Goal: Task Accomplishment & Management: Complete application form

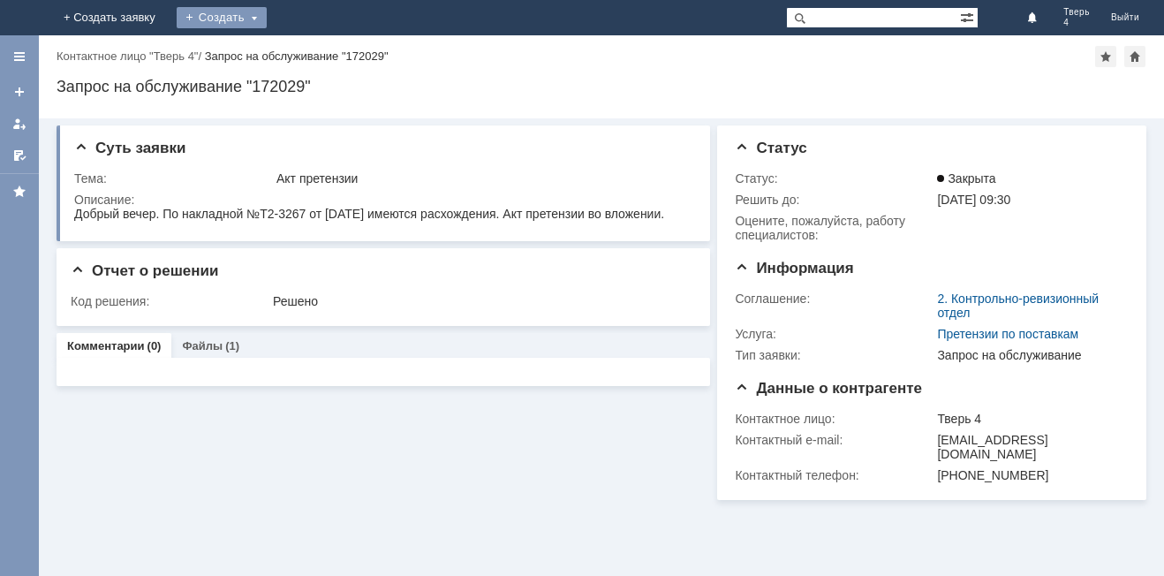
click at [267, 19] on div "Создать" at bounding box center [222, 17] width 90 height 21
click at [329, 52] on link "Заявка" at bounding box center [261, 52] width 134 height 21
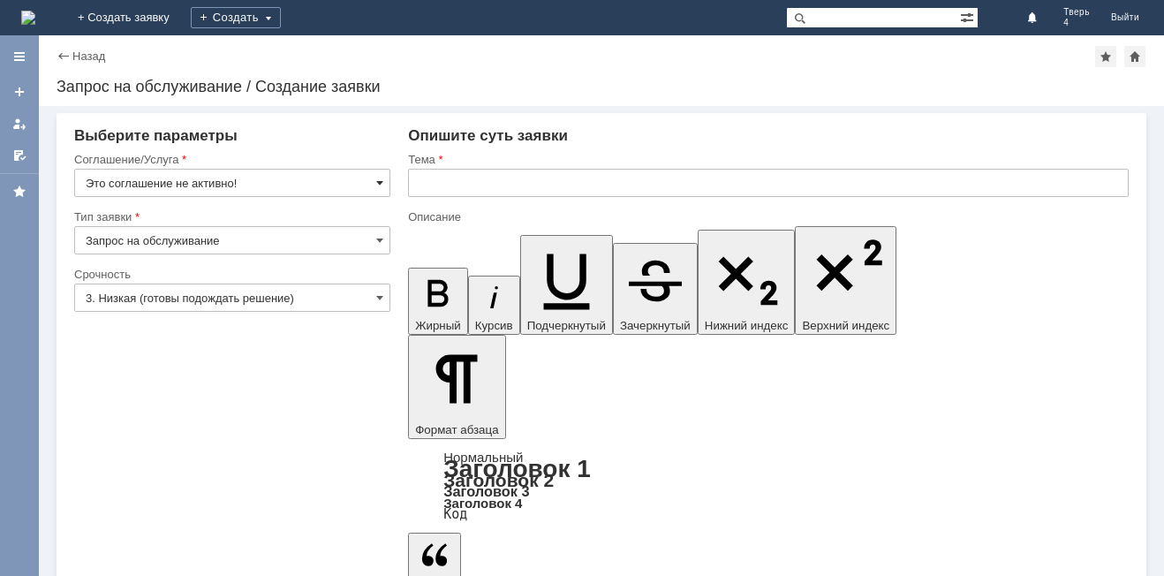
click at [379, 180] on span at bounding box center [379, 183] width 7 height 14
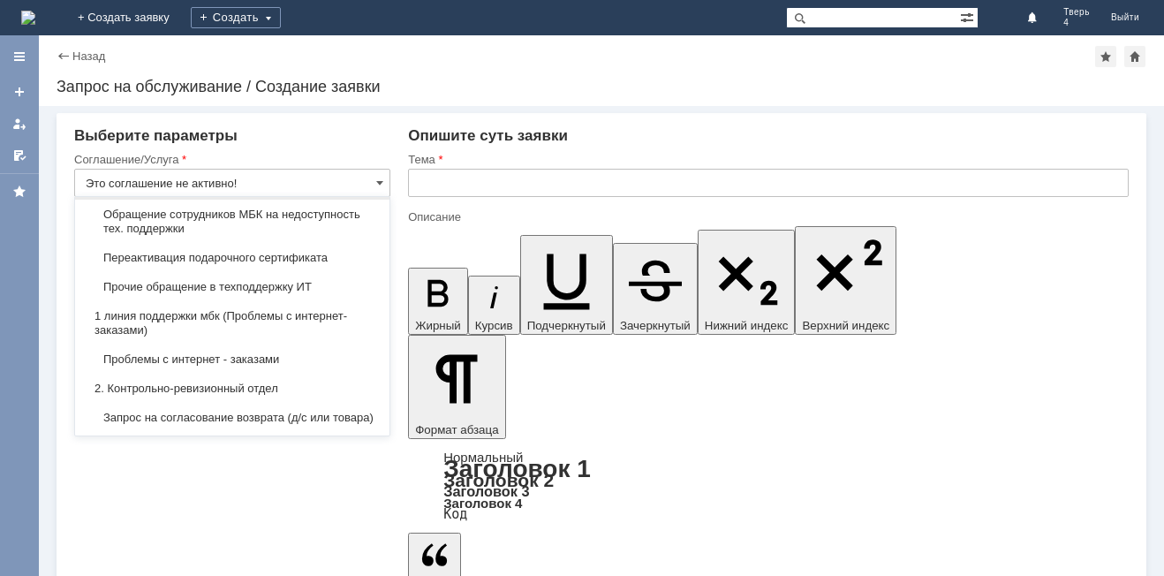
scroll to position [177, 0]
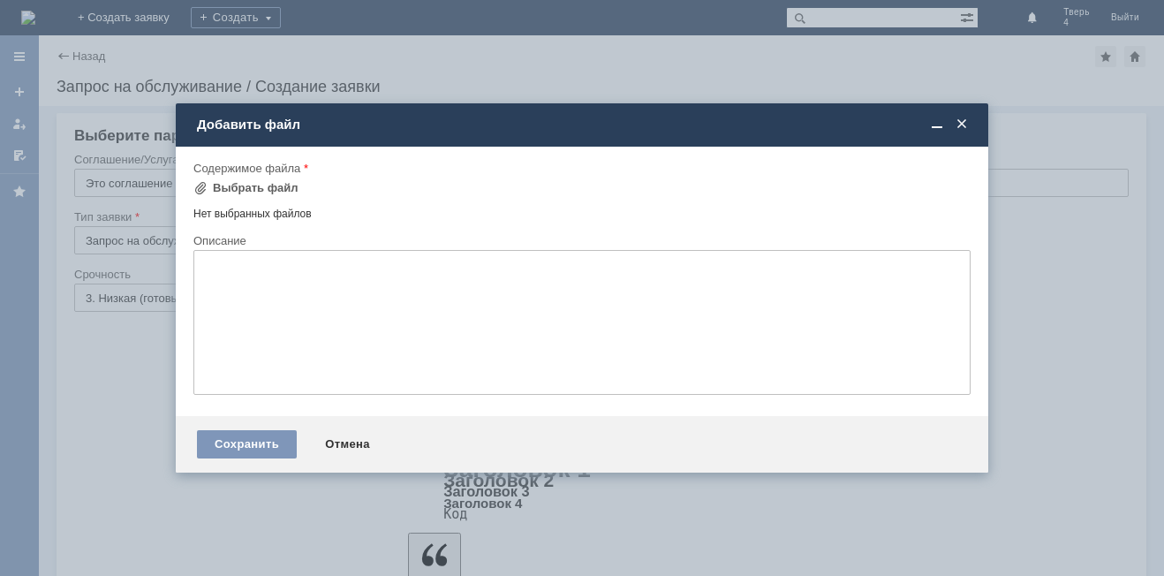
click at [959, 120] on span at bounding box center [962, 125] width 18 height 16
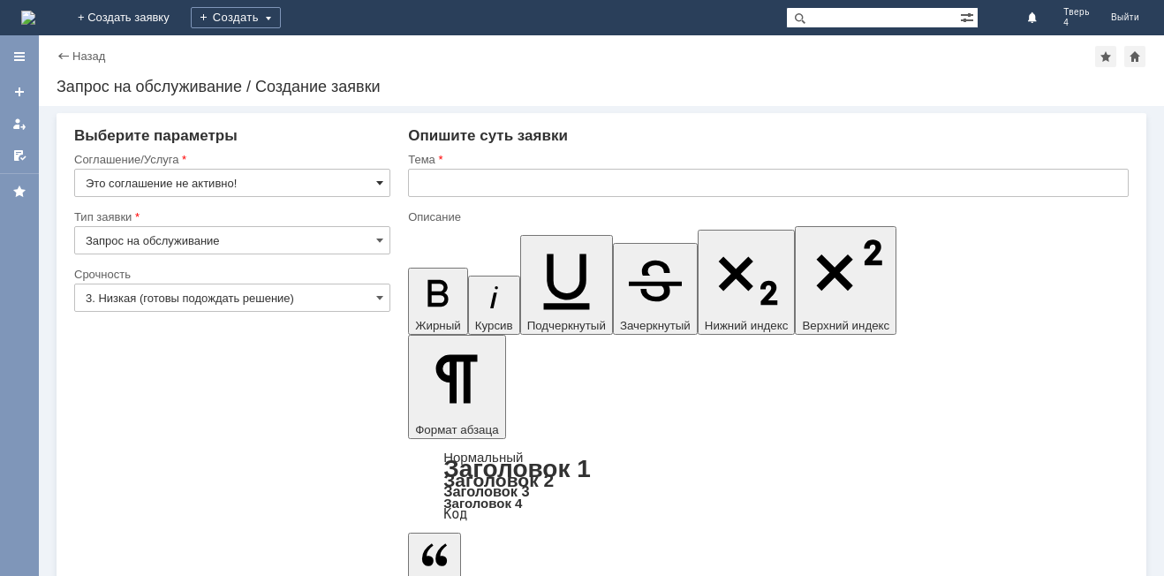
click at [378, 184] on span at bounding box center [379, 183] width 7 height 14
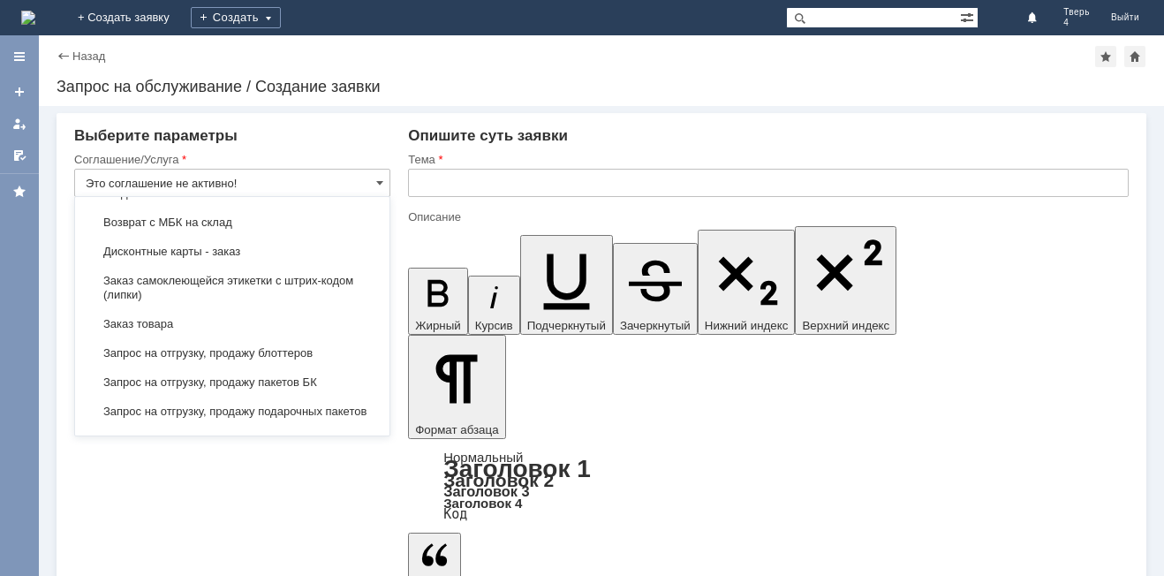
scroll to position [530, 0]
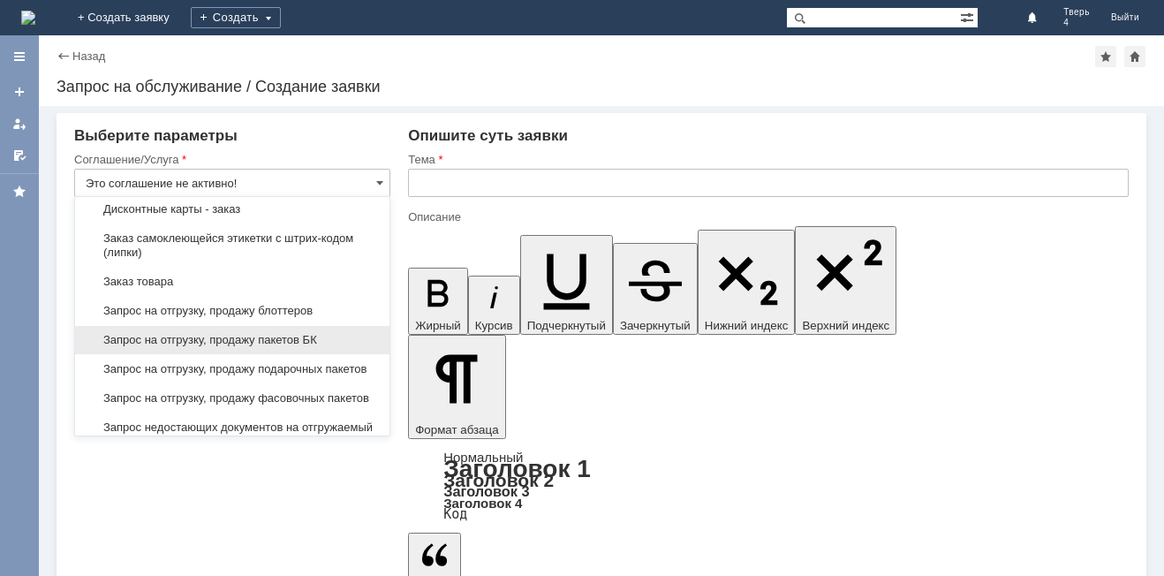
click at [278, 347] on span "Запрос на отгрузку, продажу пакетов БК" at bounding box center [232, 340] width 293 height 14
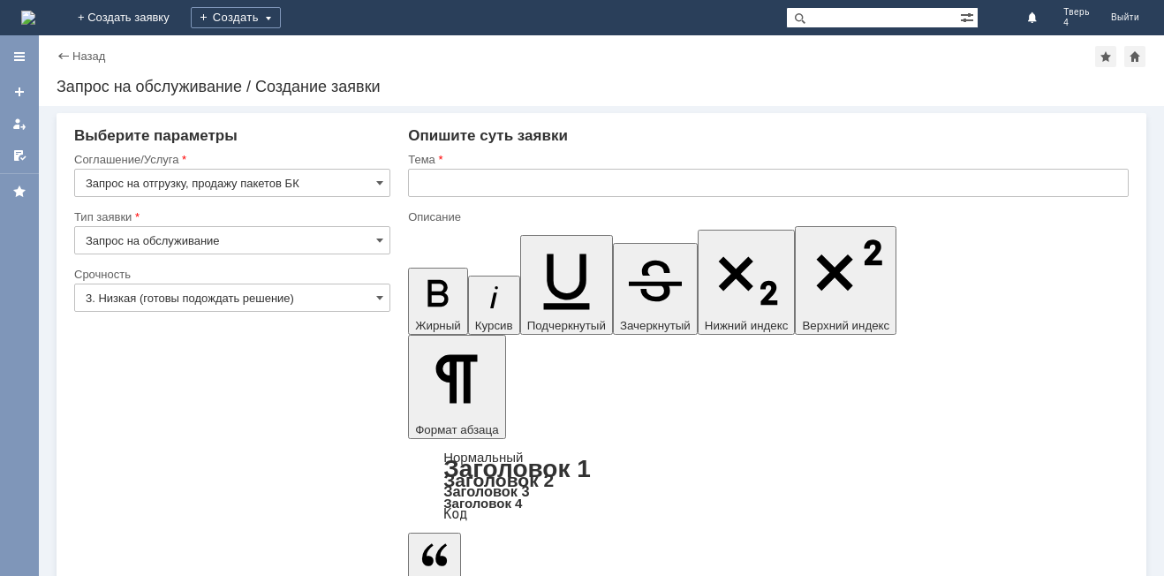
type input "Запрос на отгрузку, продажу пакетов БК"
click at [375, 297] on input "3. Низкая (готовы подождать решение)" at bounding box center [232, 298] width 316 height 28
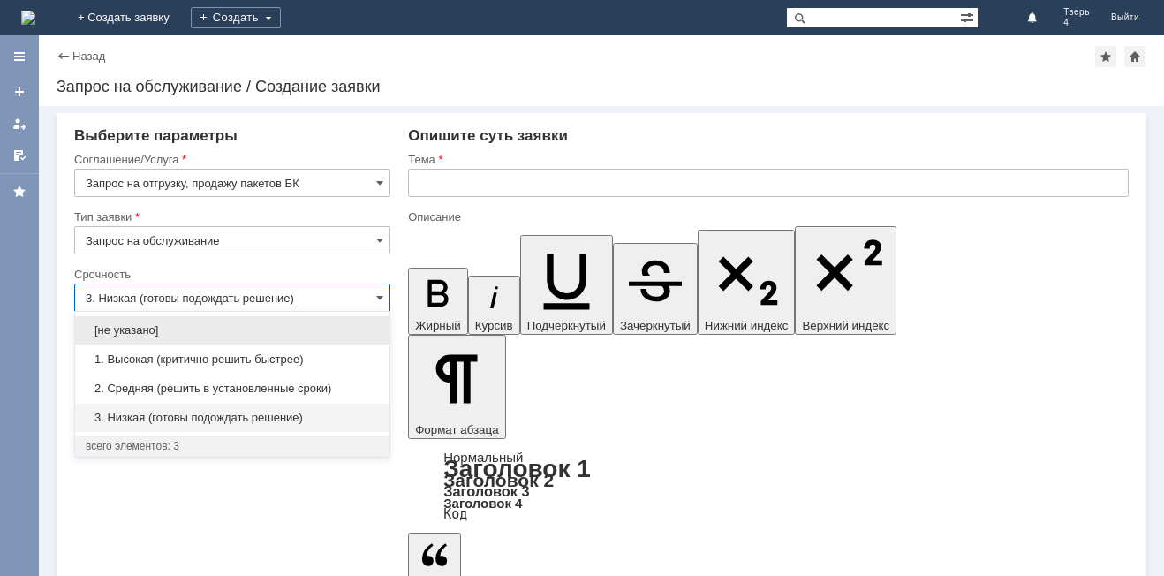
drag, startPoint x: 135, startPoint y: 369, endPoint x: 131, endPoint y: 360, distance: 9.9
click at [133, 368] on div "1. Высокая (критично решить быстрее)" at bounding box center [232, 359] width 315 height 28
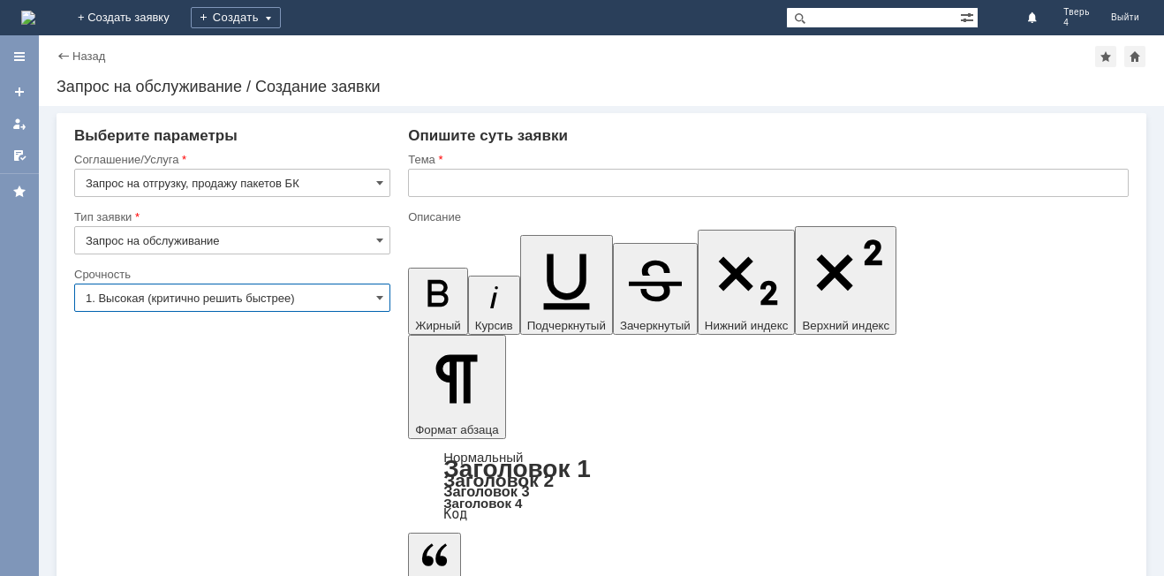
type input "1. Высокая (критично решить быстрее)"
click at [483, 178] on input "text" at bounding box center [768, 183] width 721 height 28
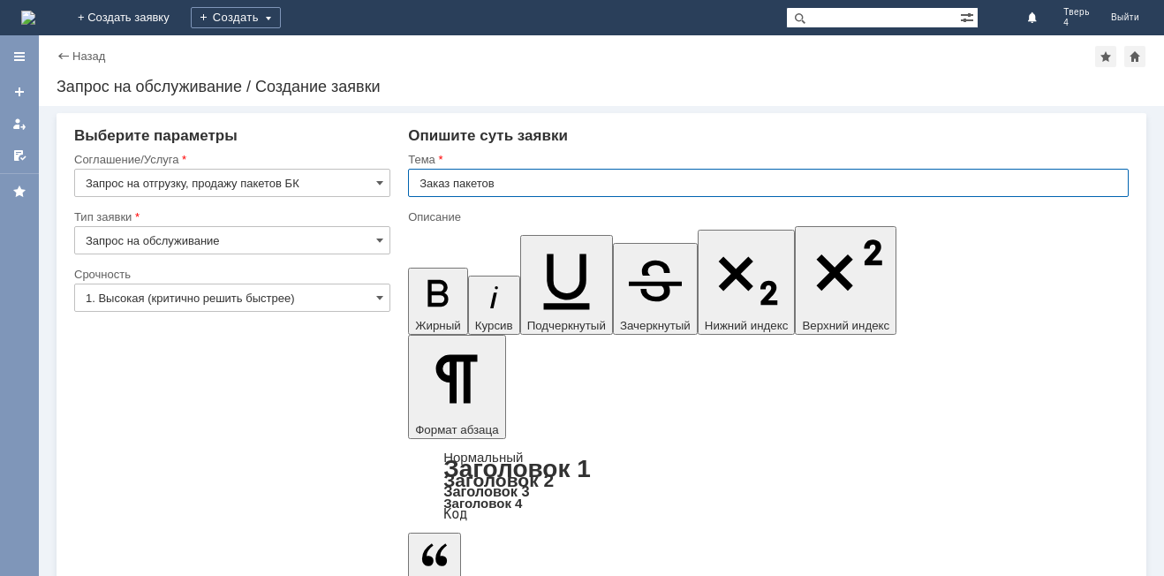
type input "Заказ пакетов"
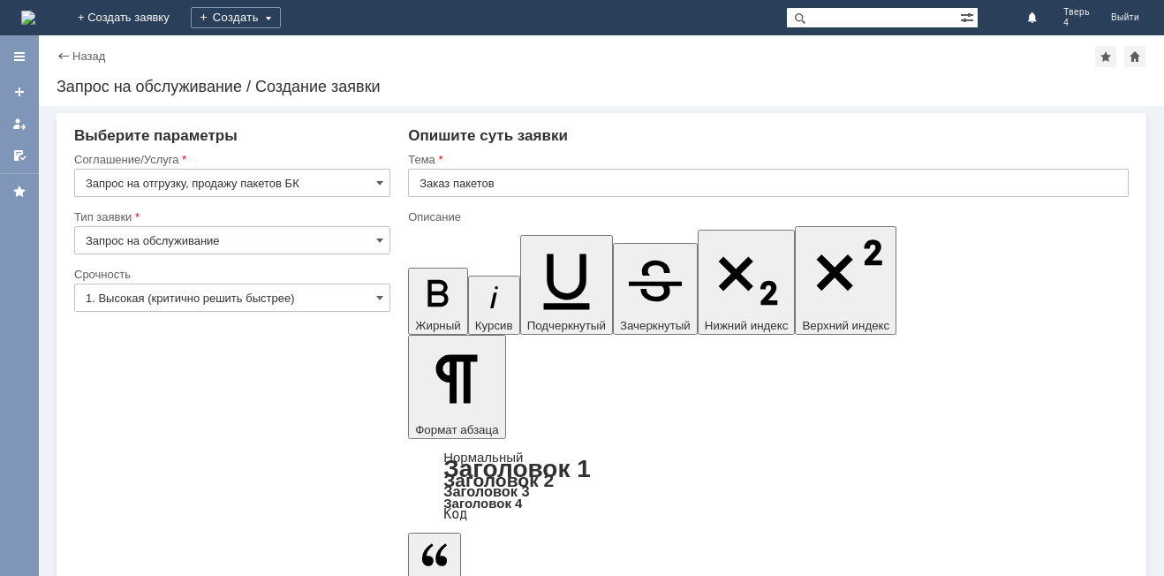
drag, startPoint x: 137, startPoint y: 463, endPoint x: 127, endPoint y: 452, distance: 14.4
drag, startPoint x: 377, startPoint y: 181, endPoint x: 368, endPoint y: 193, distance: 15.2
click at [377, 180] on span at bounding box center [379, 183] width 7 height 14
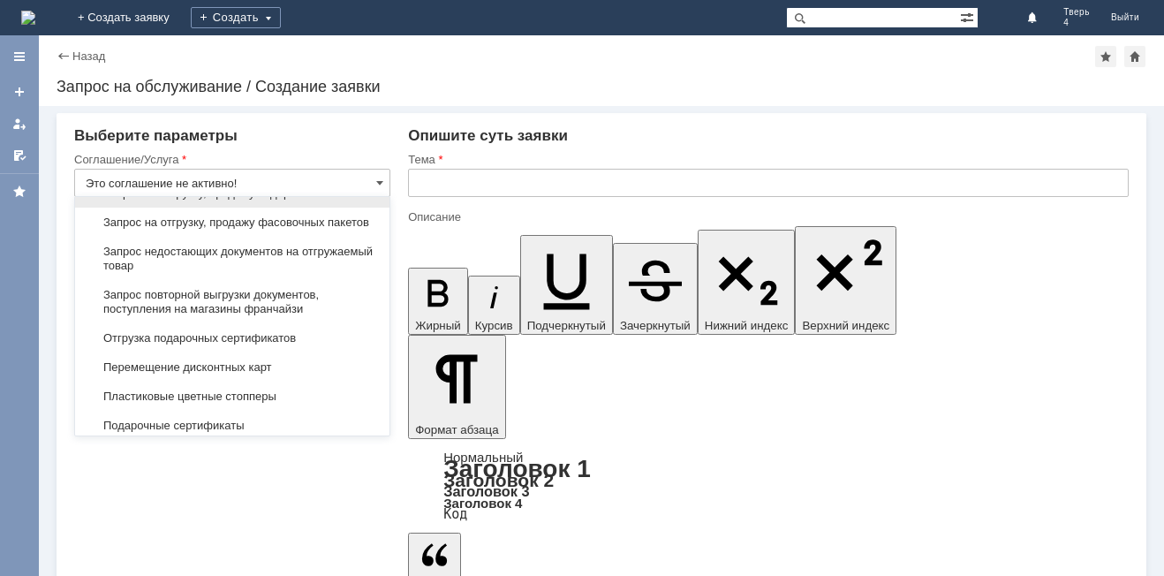
scroll to position [618, 0]
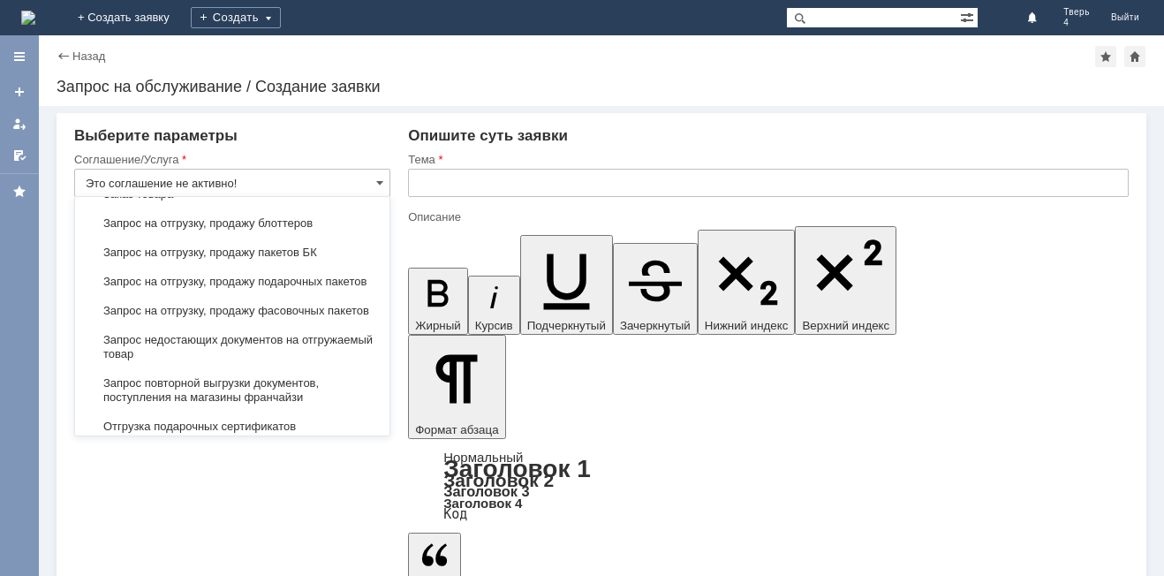
drag, startPoint x: 291, startPoint y: 240, endPoint x: 425, endPoint y: 221, distance: 135.7
click at [292, 231] on span "Запрос на отгрузку, продажу блоттеров" at bounding box center [232, 223] width 293 height 14
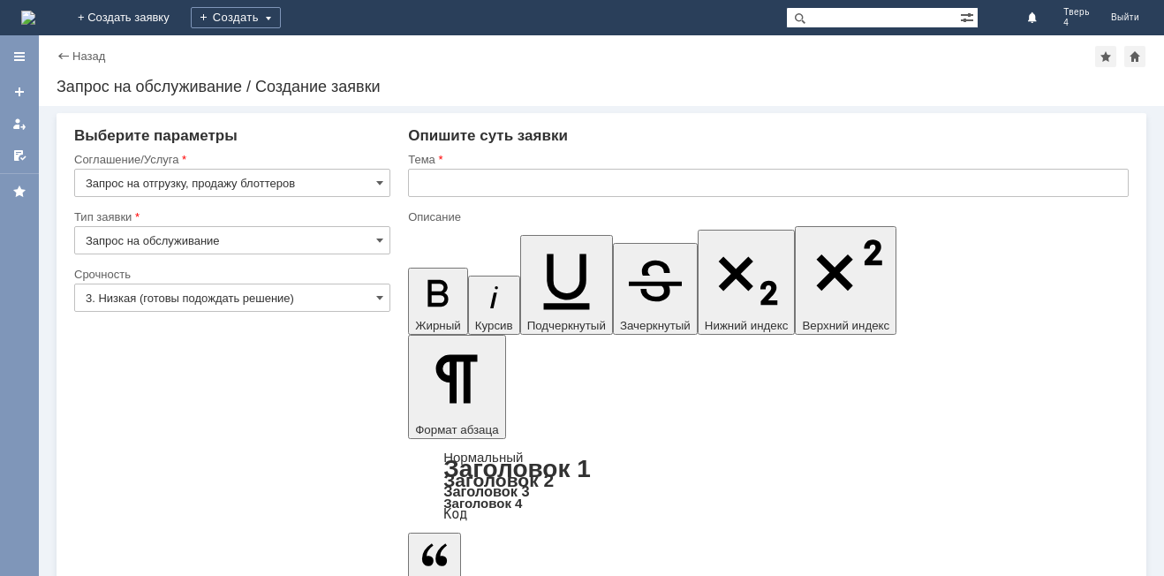
type input "Запрос на отгрузку, продажу блоттеров"
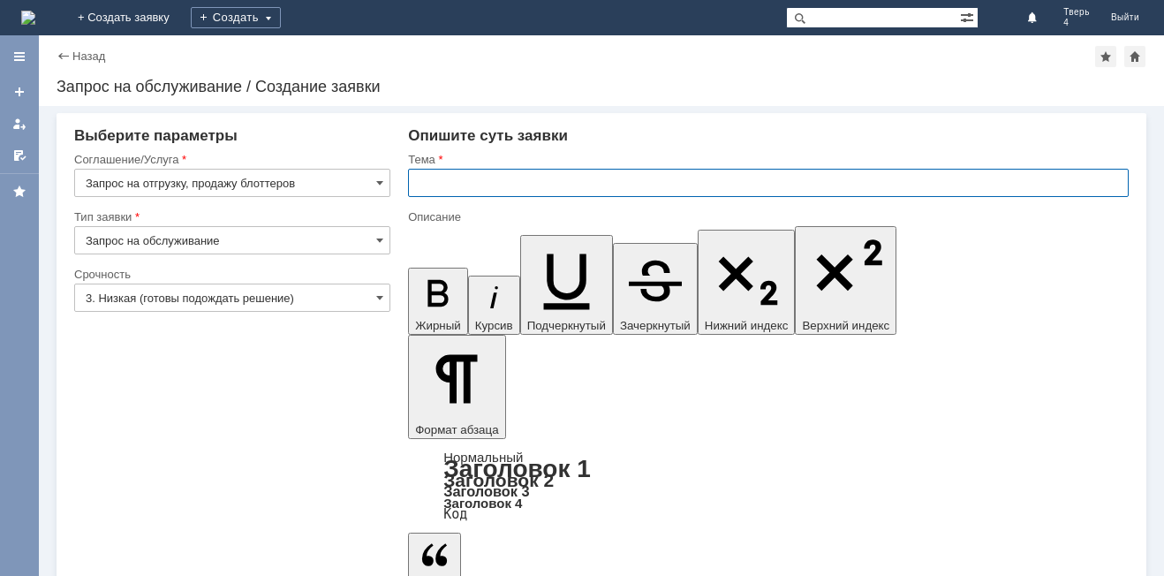
click at [451, 187] on input "text" at bounding box center [768, 183] width 721 height 28
type input "Заказ блоттеров"
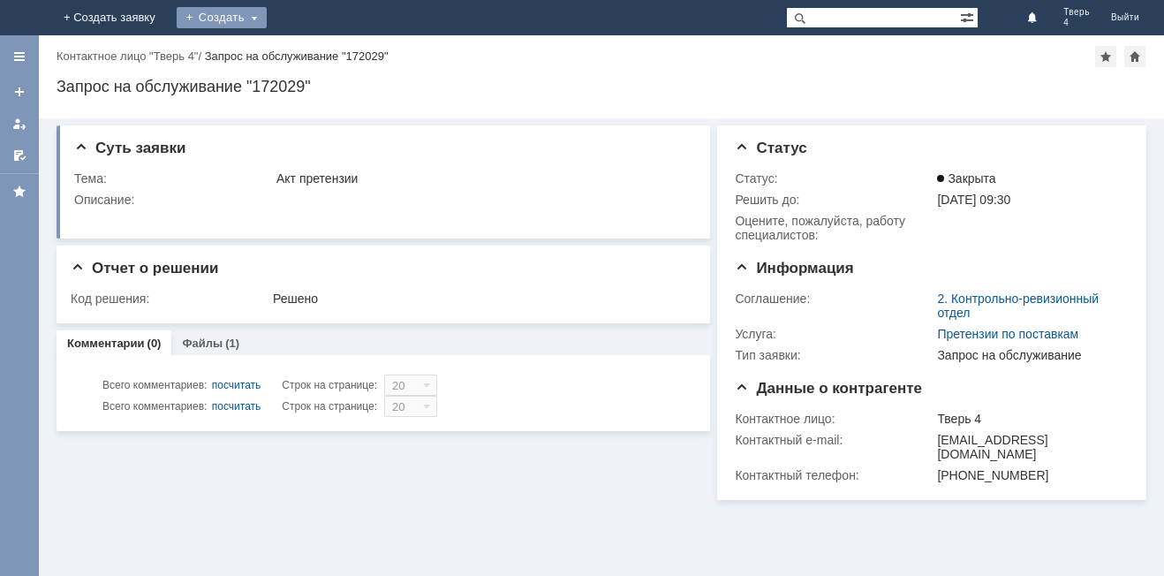
click at [267, 16] on div "Создать" at bounding box center [222, 17] width 90 height 21
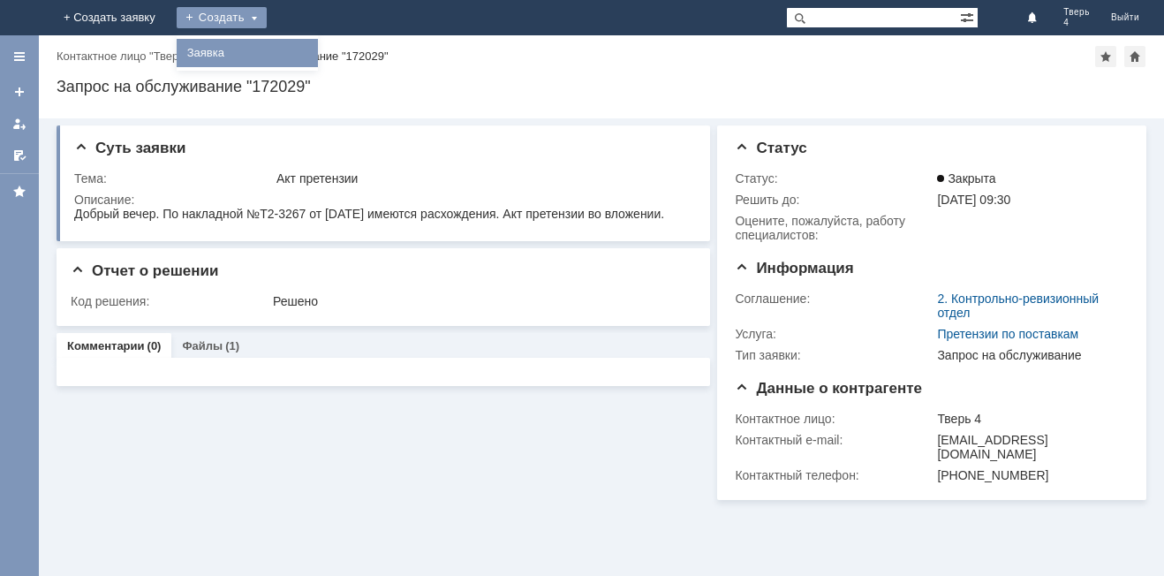
click at [315, 61] on link "Заявка" at bounding box center [247, 52] width 134 height 21
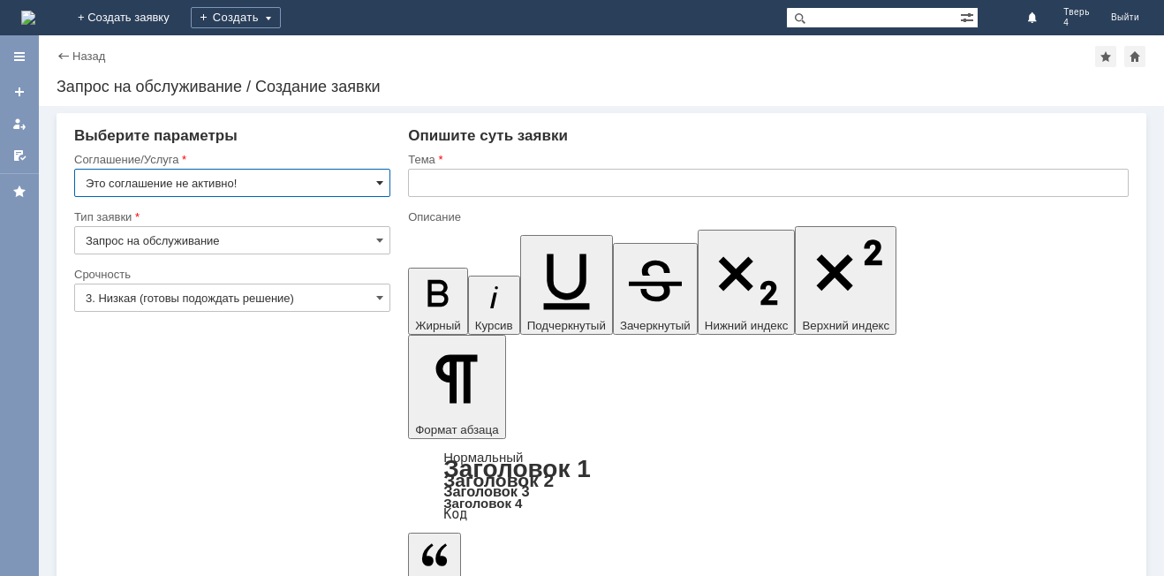
click at [378, 182] on span at bounding box center [379, 183] width 7 height 14
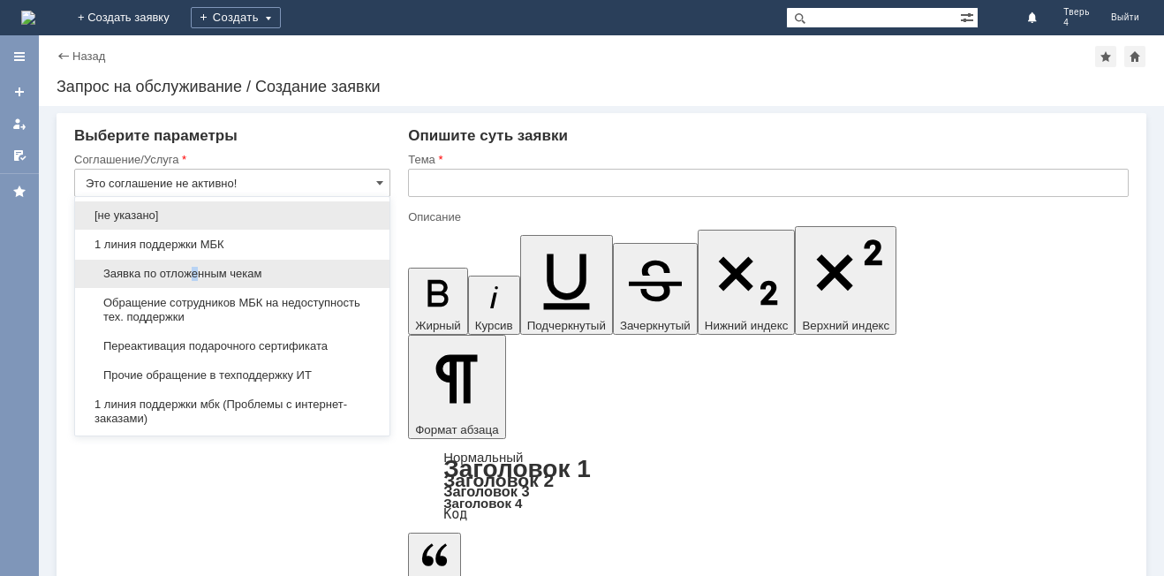
click at [195, 276] on span "Заявка по отложенным чекам" at bounding box center [232, 274] width 293 height 14
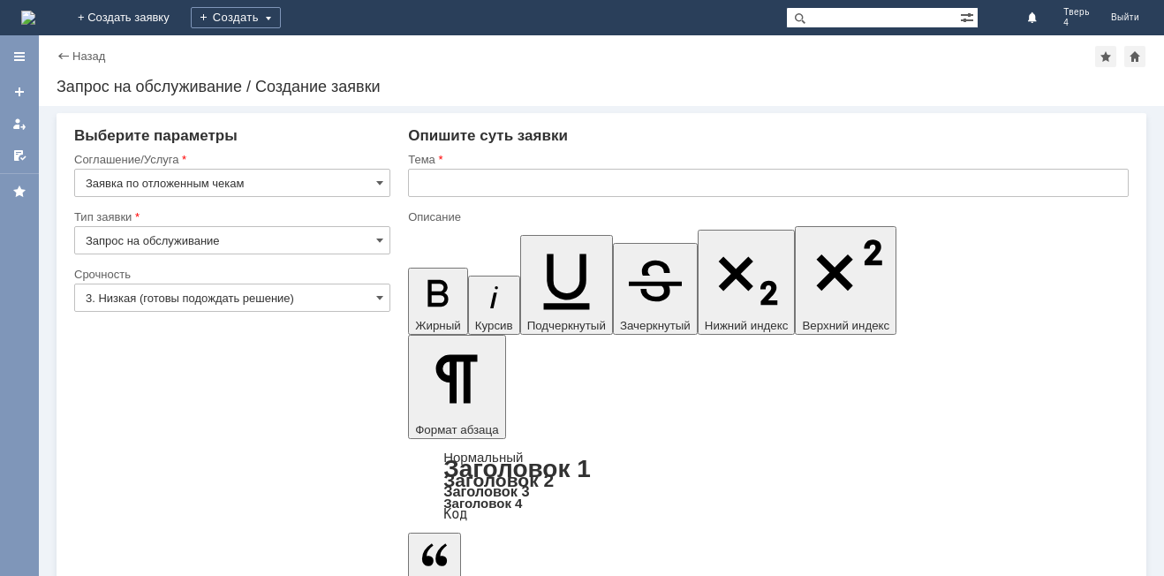
type input "Заявка по отложенным чекам"
click at [455, 183] on input "text" at bounding box center [768, 183] width 721 height 28
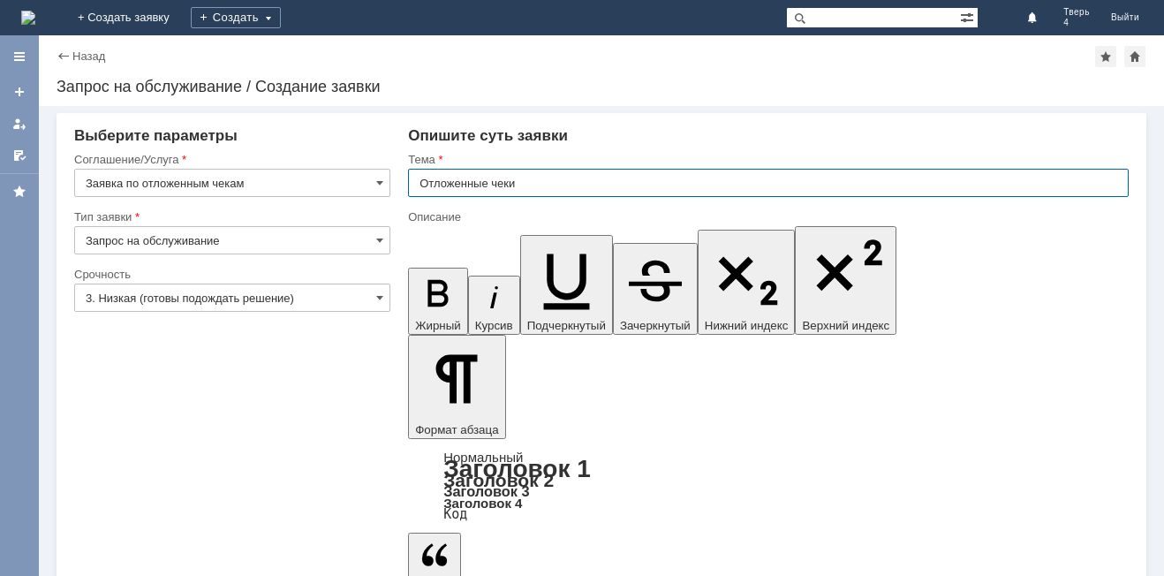
type input "Отложенные чеки"
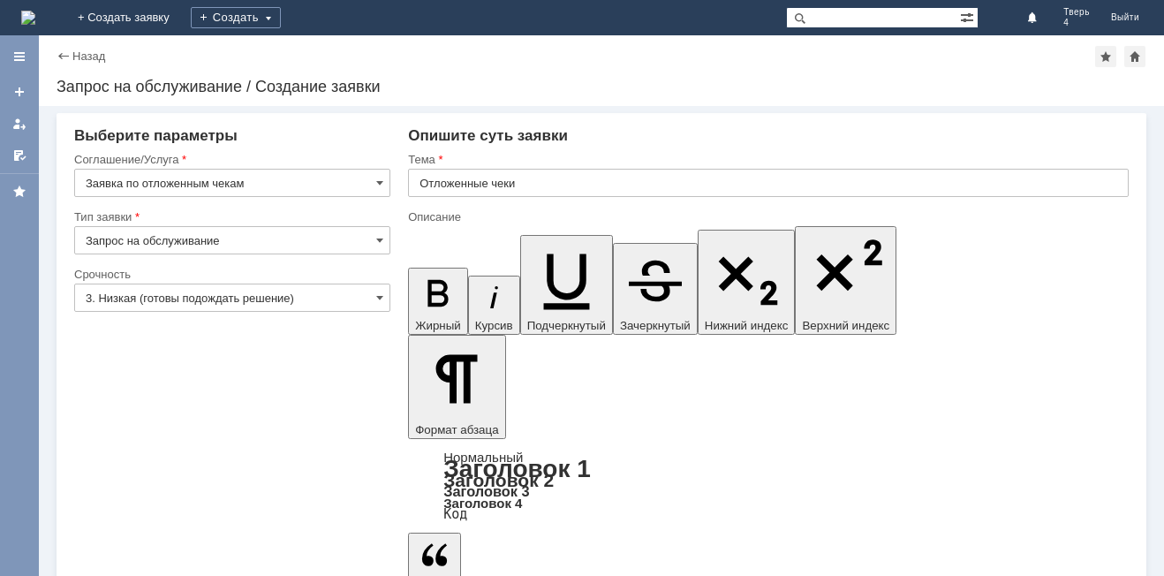
drag, startPoint x: 423, startPoint y: 405, endPoint x: 424, endPoint y: 394, distance: 11.5
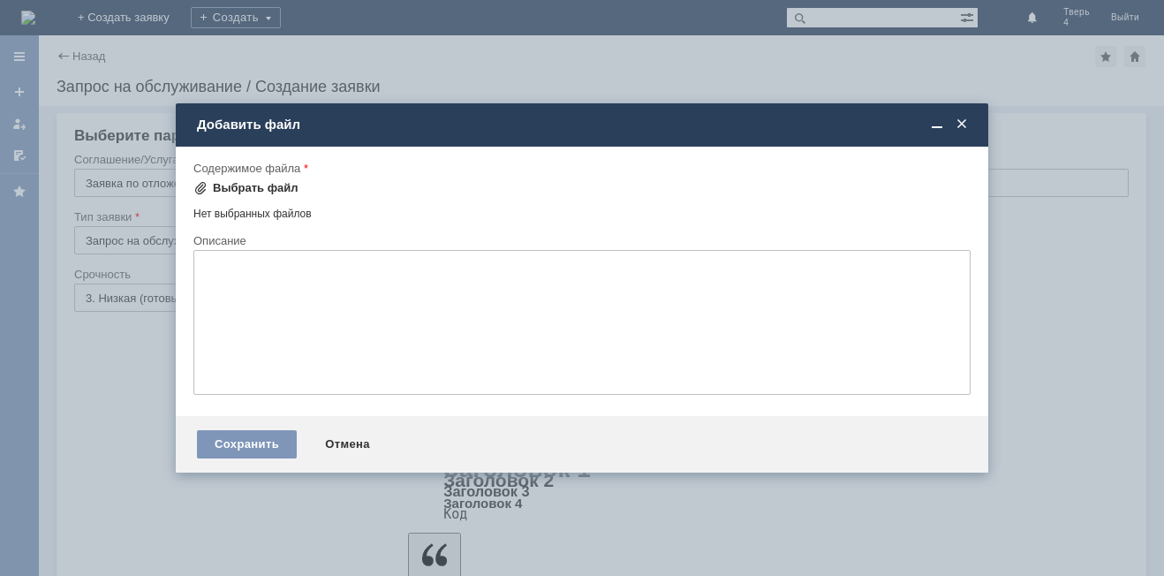
click at [200, 188] on span at bounding box center [200, 188] width 14 height 14
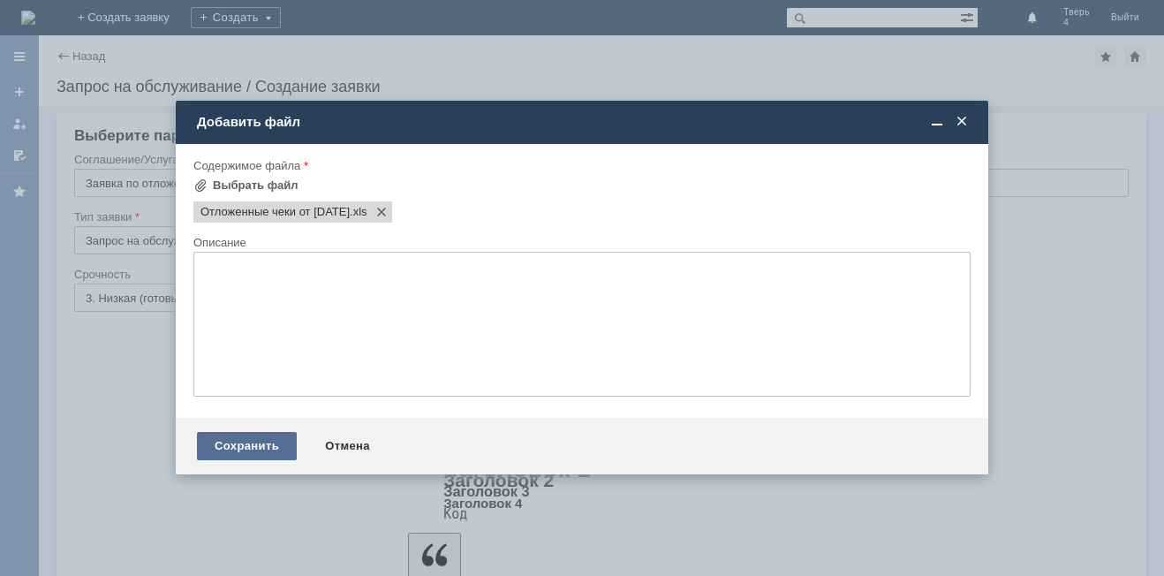
click at [233, 451] on div "Сохранить" at bounding box center [247, 446] width 100 height 28
